Goal: Book appointment/travel/reservation

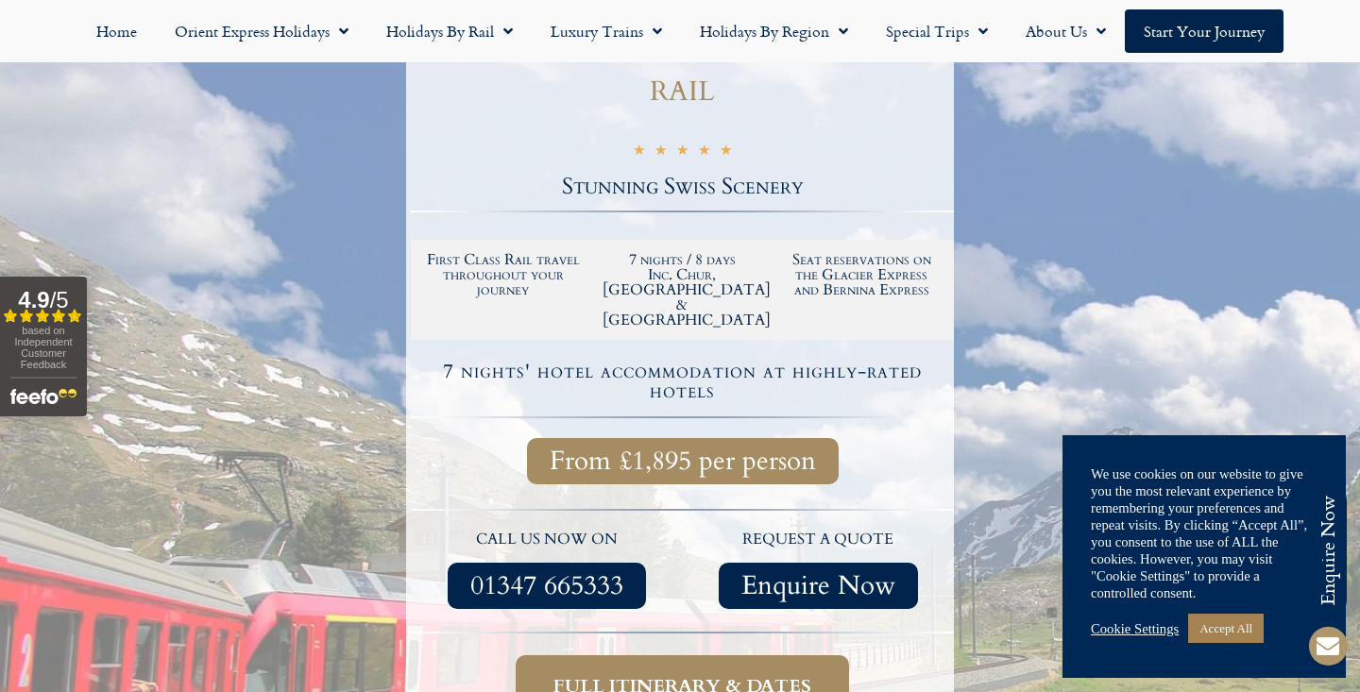
scroll to position [325, 0]
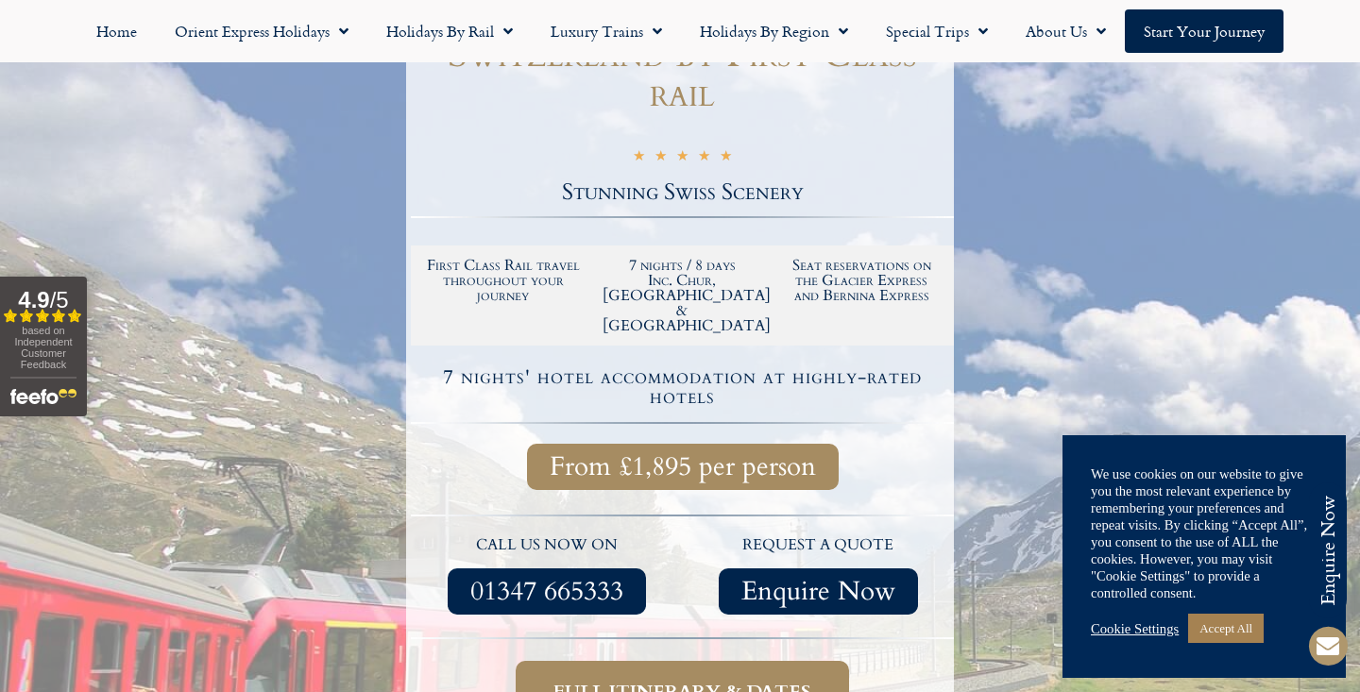
click at [697, 680] on span "Full itinerary & dates" at bounding box center [682, 692] width 258 height 24
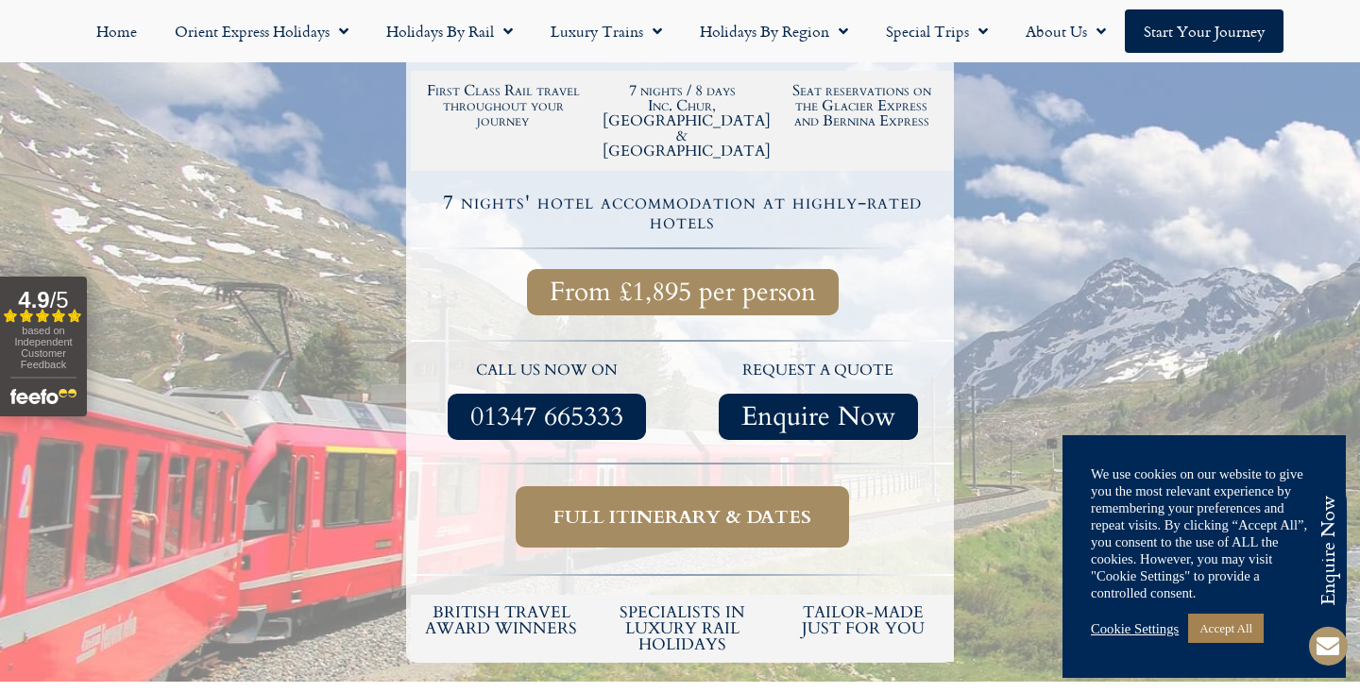
scroll to position [498, 0]
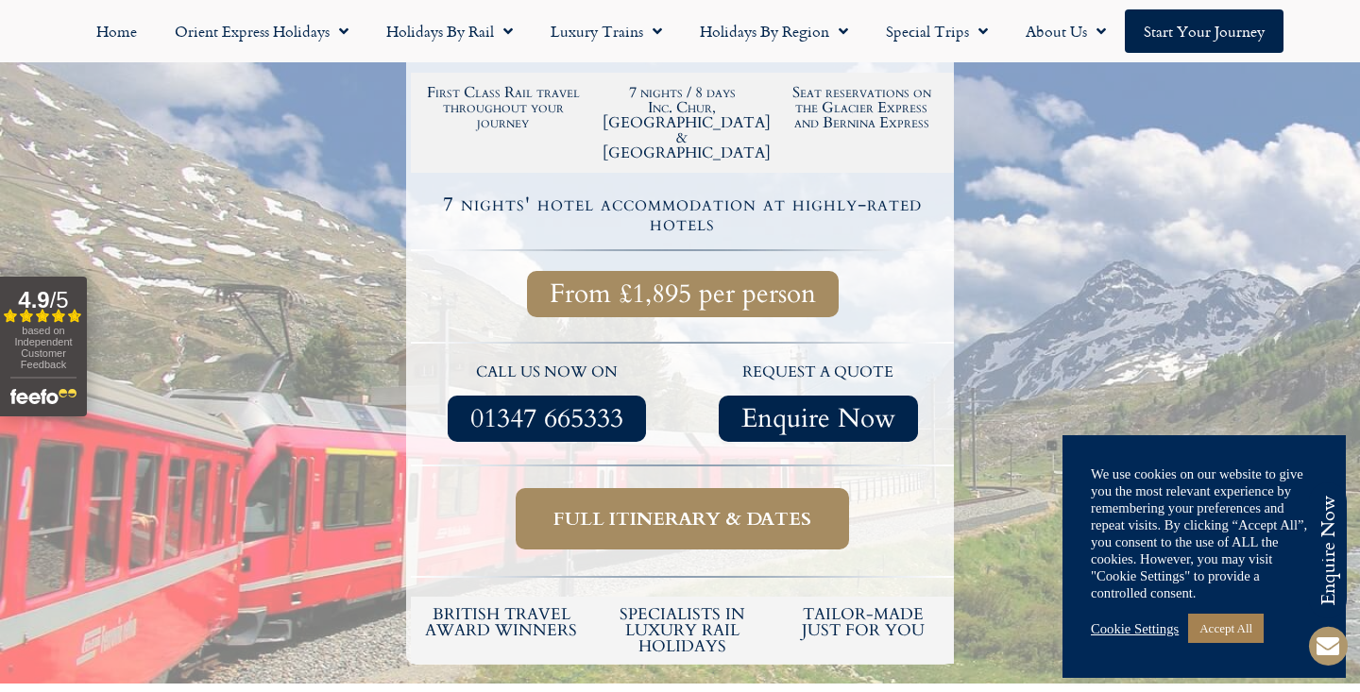
click at [761, 507] on span "Full itinerary & dates" at bounding box center [682, 519] width 258 height 24
click at [1150, 627] on link "Cookie Settings" at bounding box center [1135, 628] width 88 height 17
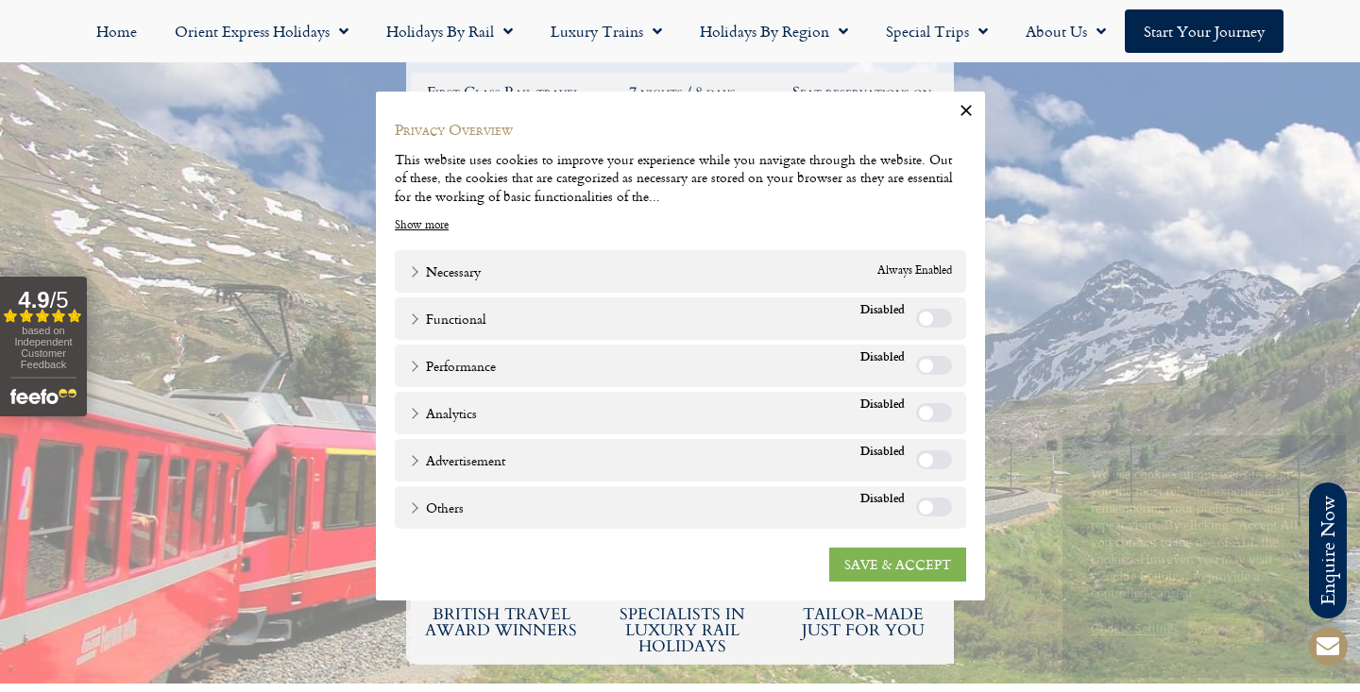
click at [891, 569] on link "SAVE & ACCEPT" at bounding box center [897, 565] width 137 height 34
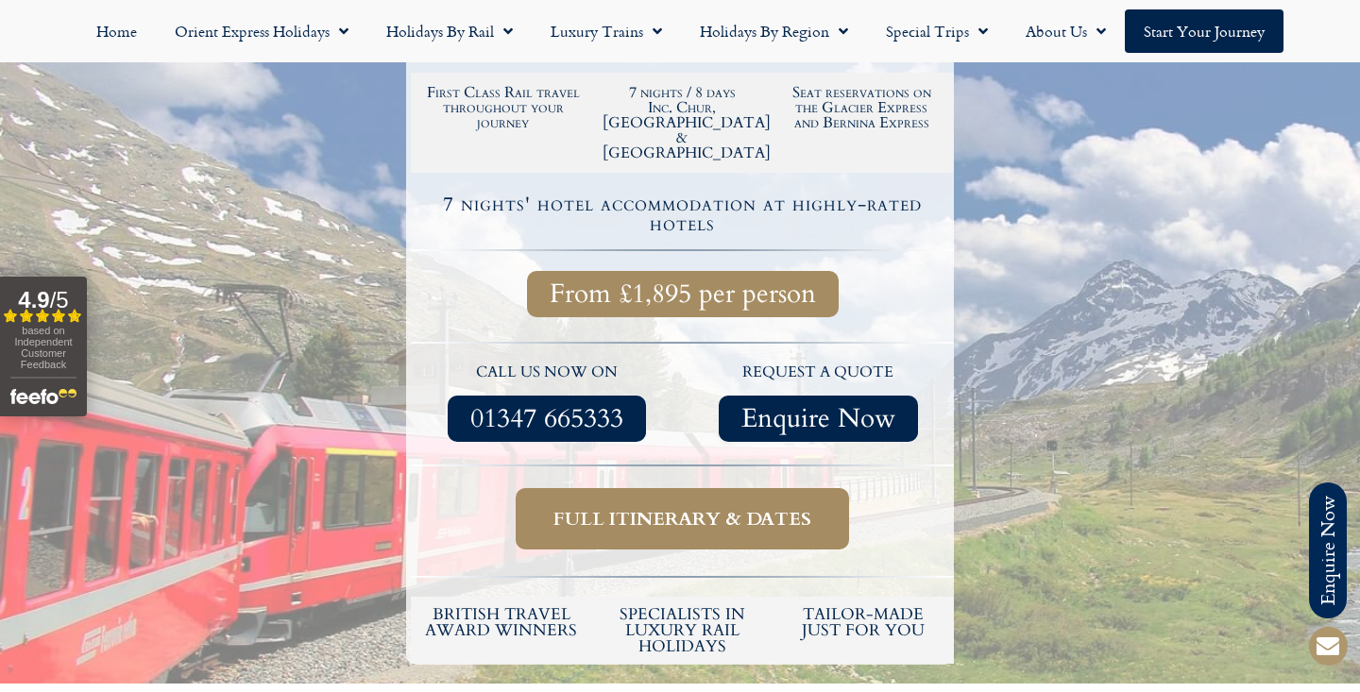
click at [709, 488] on link "Full itinerary & dates" at bounding box center [682, 518] width 333 height 61
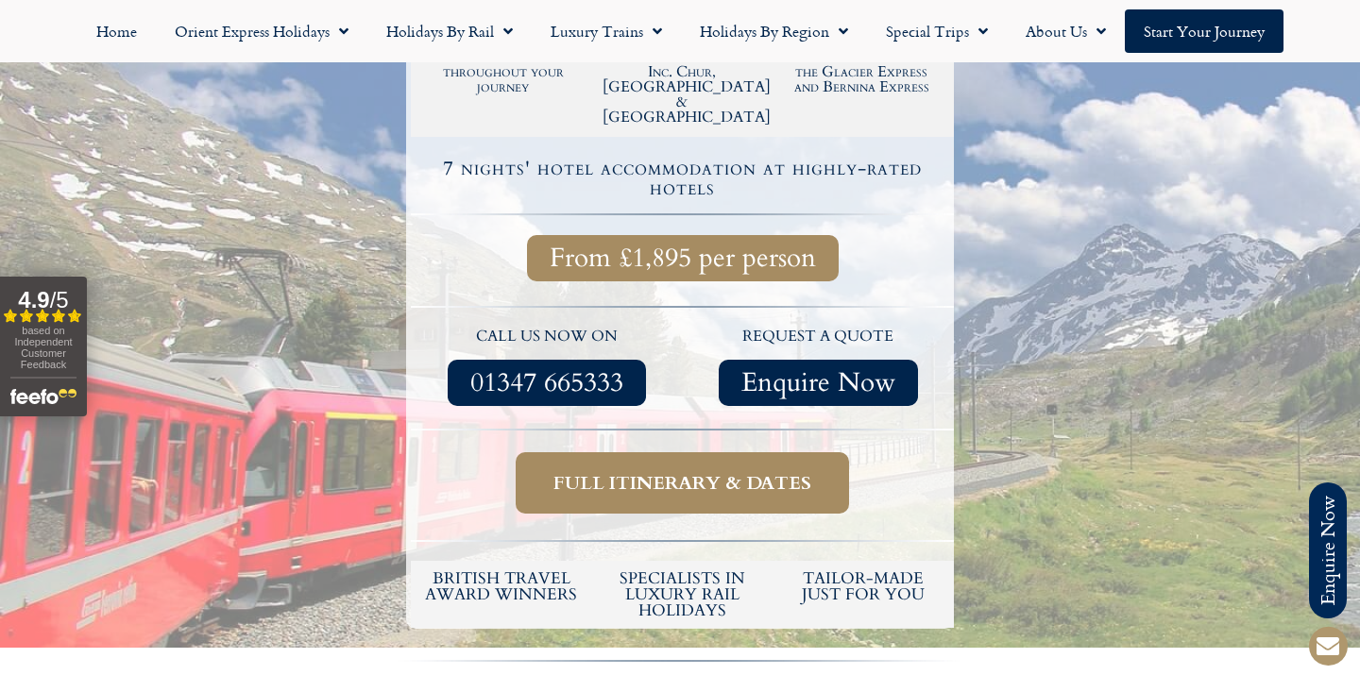
scroll to position [535, 0]
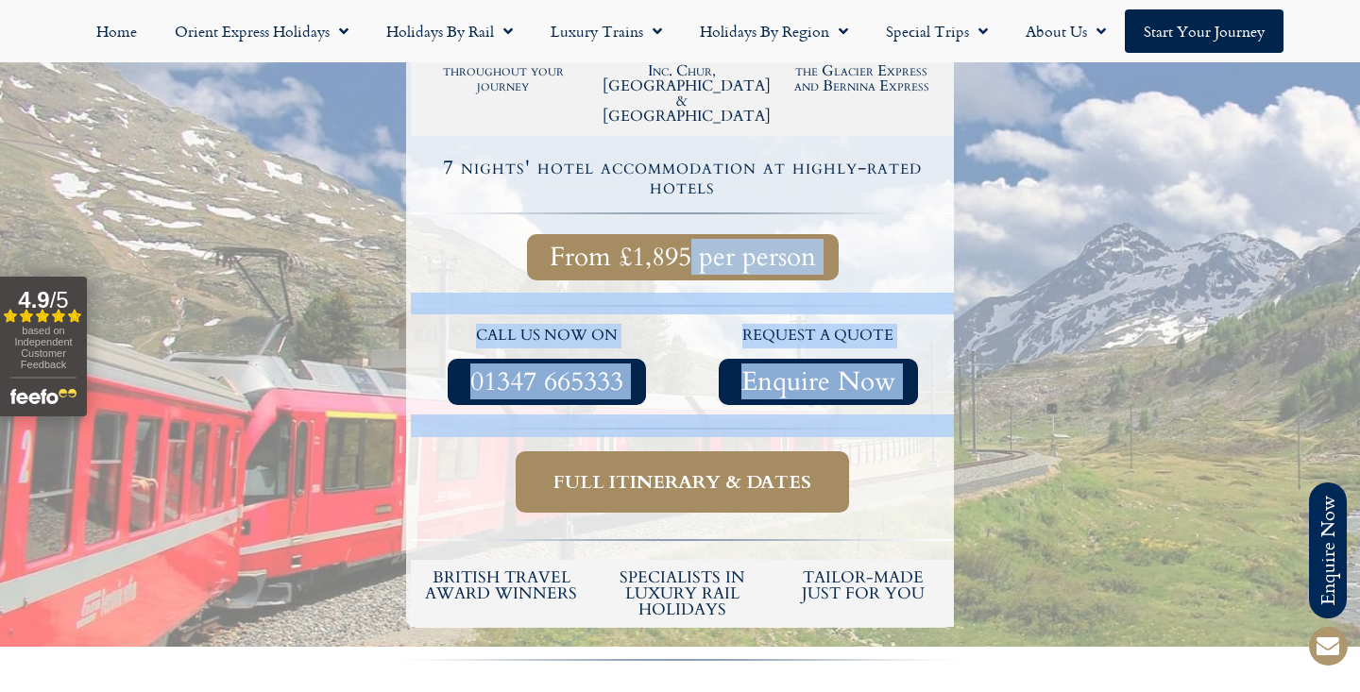
drag, startPoint x: 695, startPoint y: 203, endPoint x: 669, endPoint y: 491, distance: 289.2
click at [670, 472] on div "Glacier Express The Glacier Express & Scenic Switzerland by First Class rail ★ …" at bounding box center [680, 184] width 548 height 887
click at [677, 470] on span "Full itinerary & dates" at bounding box center [682, 482] width 258 height 24
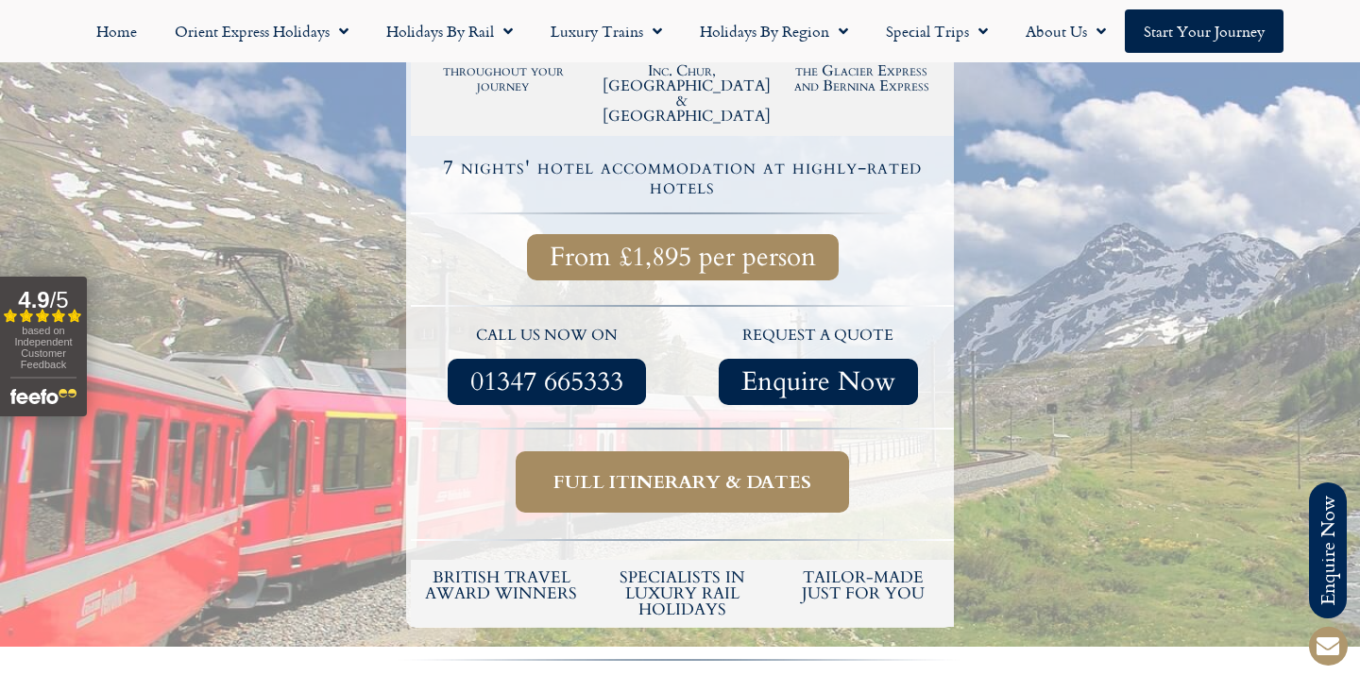
click at [923, 527] on div at bounding box center [682, 538] width 543 height 22
click at [723, 470] on span "Full itinerary & dates" at bounding box center [682, 482] width 258 height 24
click at [799, 370] on span "Enquire Now" at bounding box center [818, 382] width 154 height 24
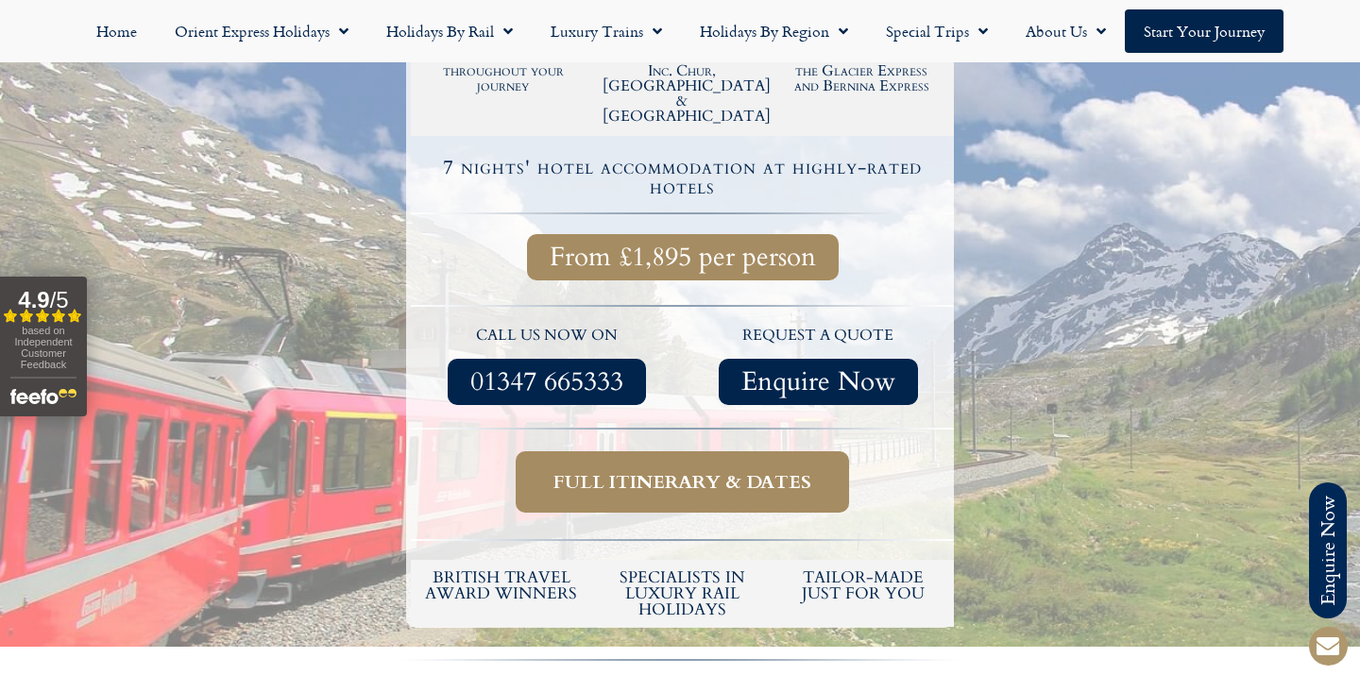
click at [684, 470] on span "Full itinerary & dates" at bounding box center [682, 482] width 258 height 24
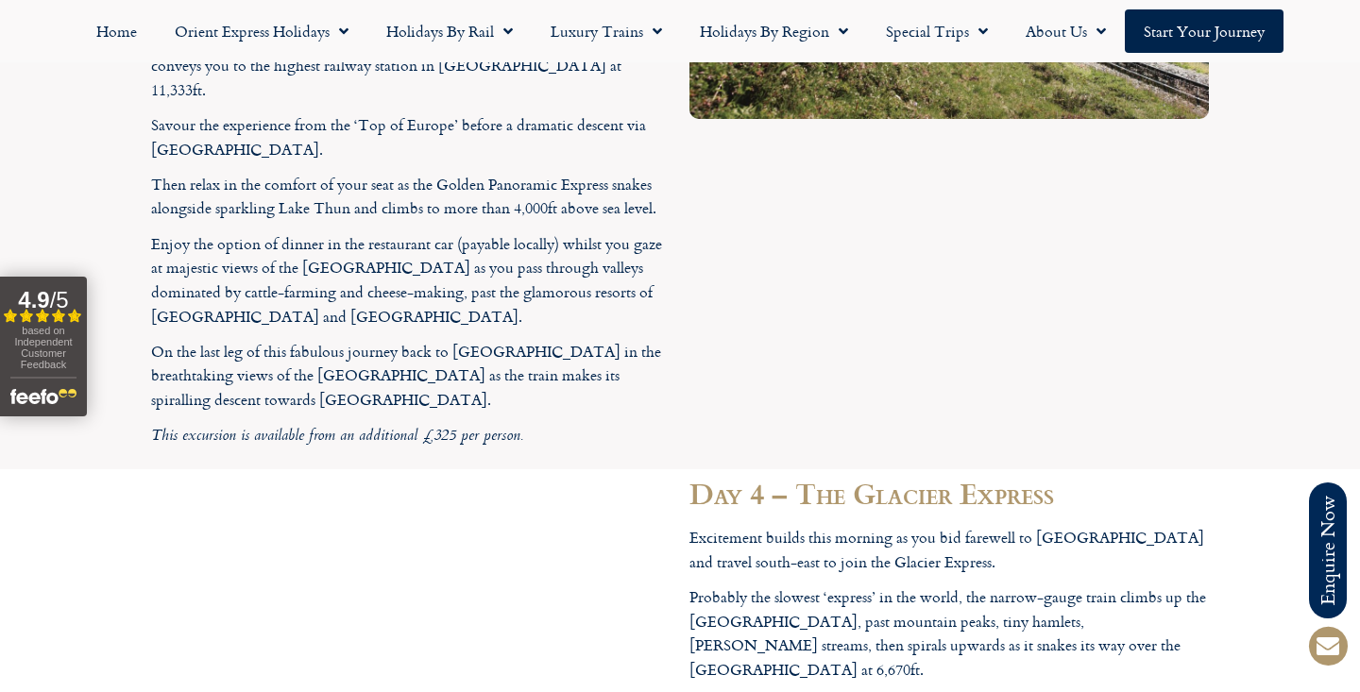
scroll to position [4065, 0]
